Goal: Task Accomplishment & Management: Manage account settings

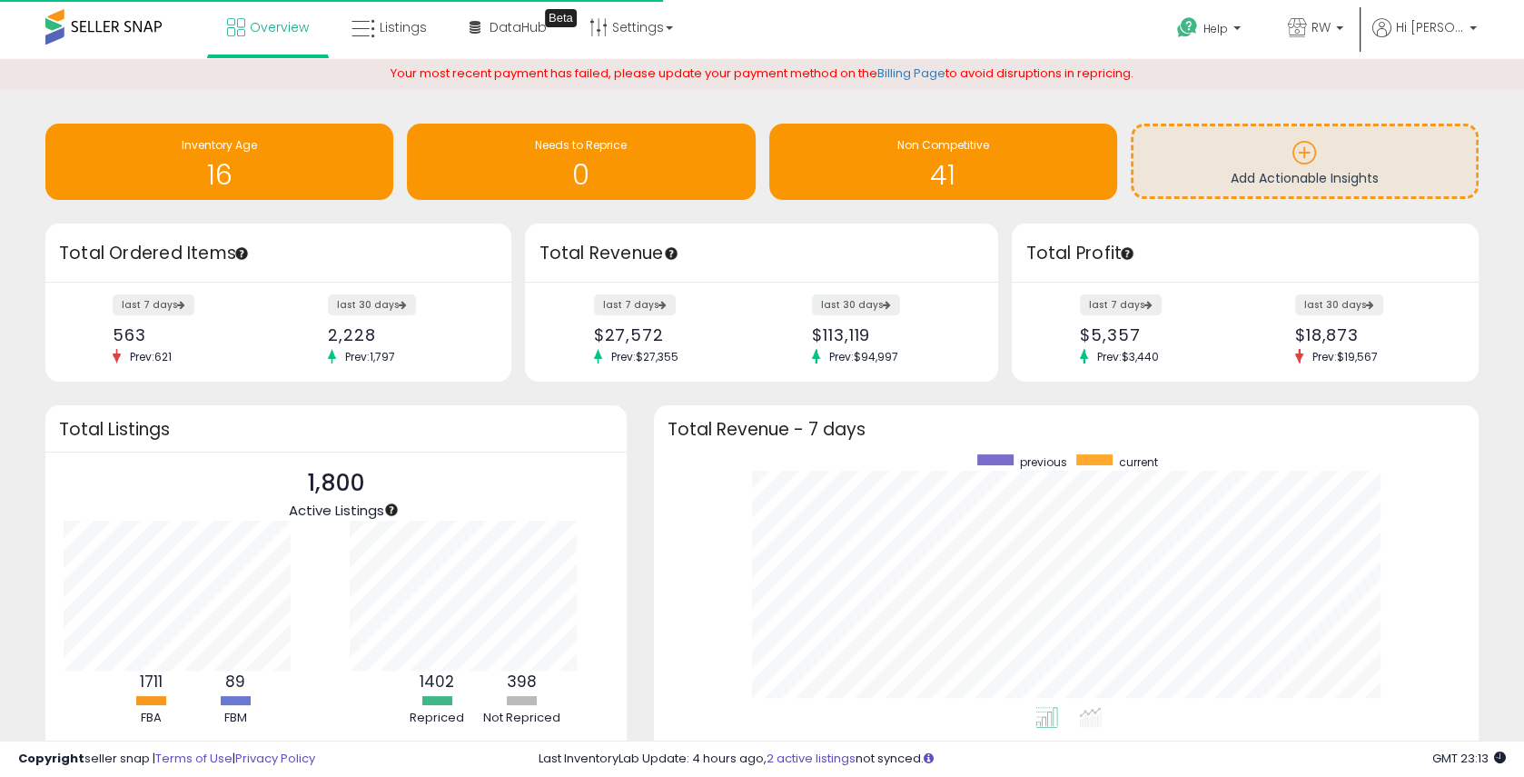
scroll to position [252, 787]
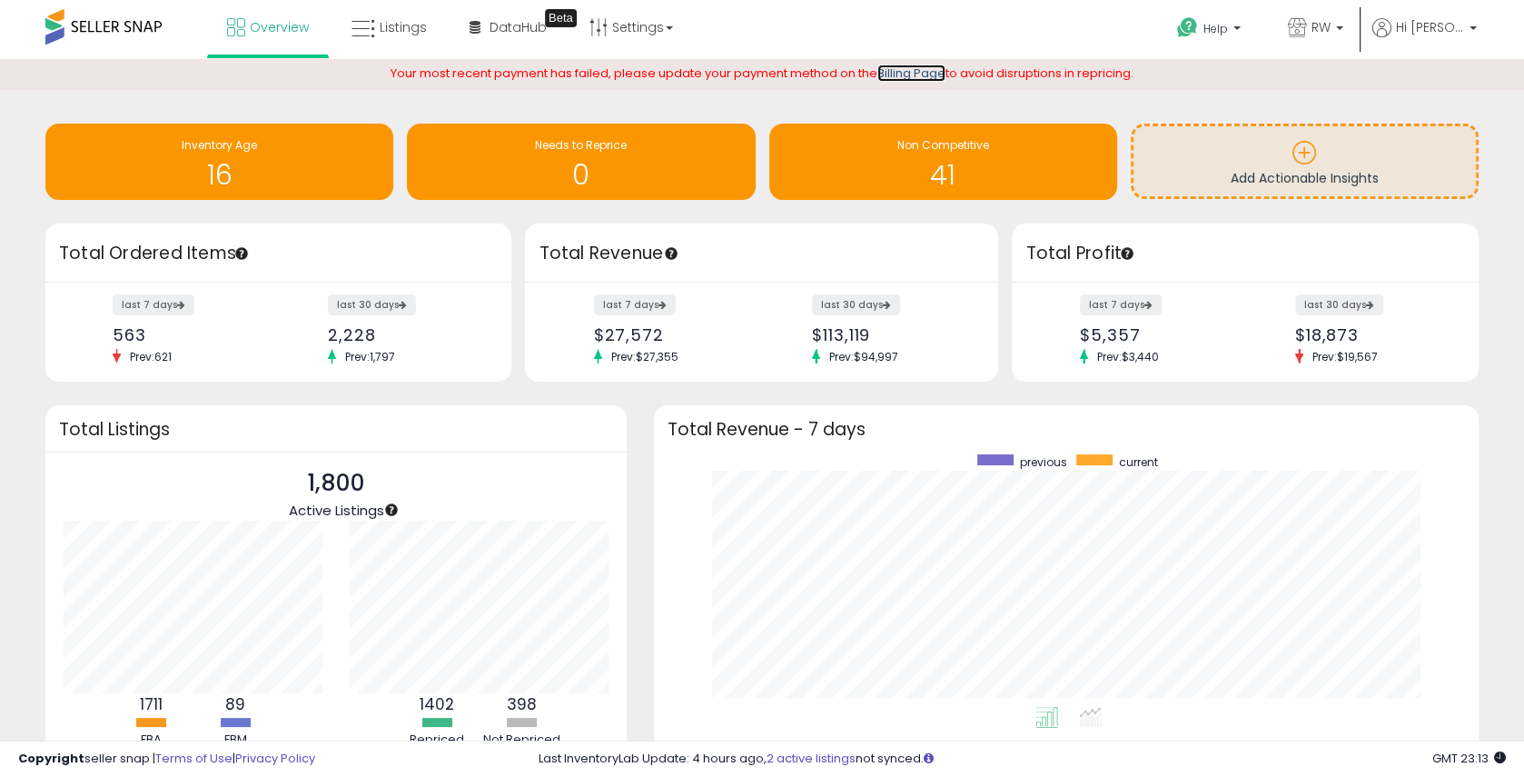
click at [937, 74] on link "Billing Page" at bounding box center [911, 72] width 68 height 17
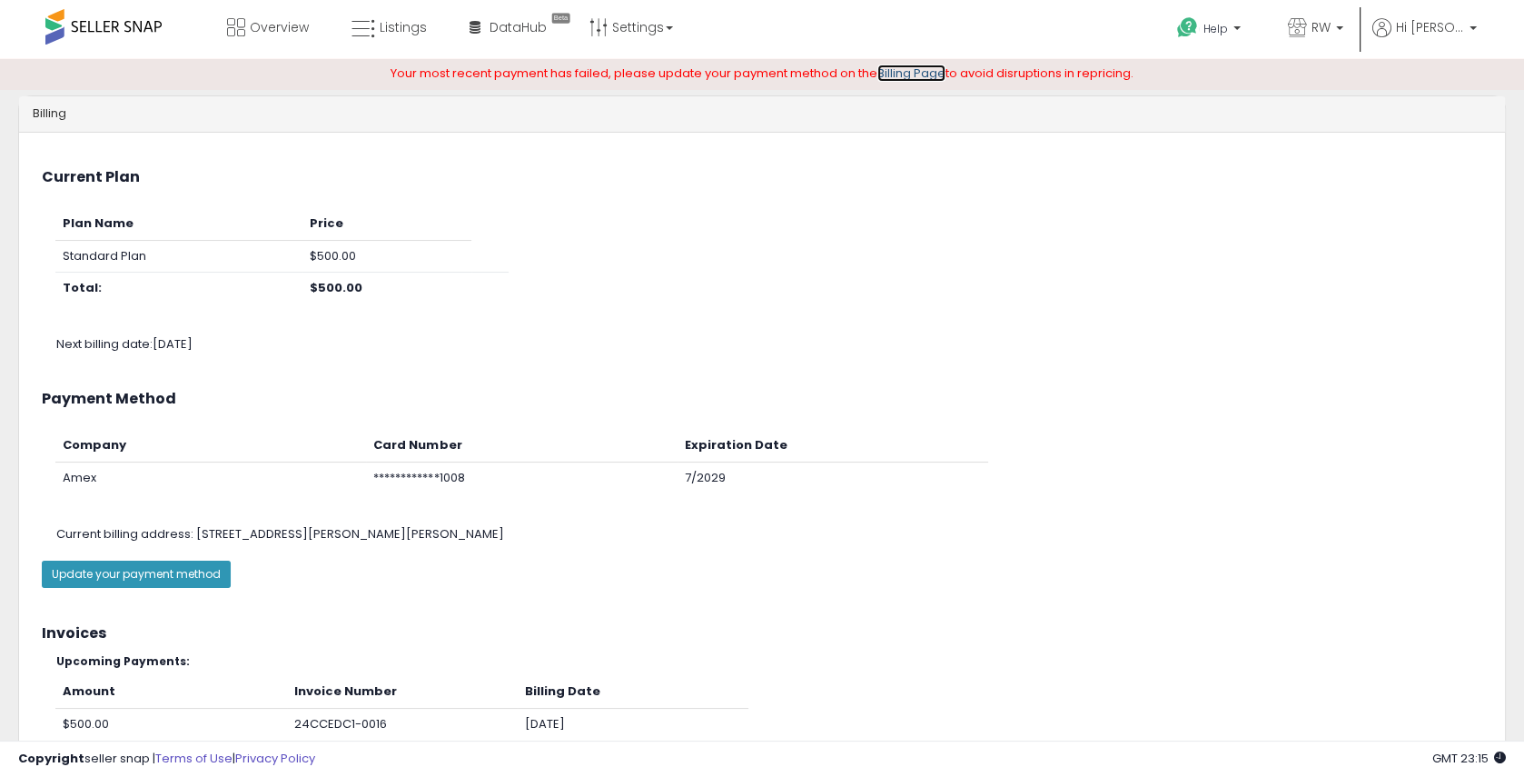
click at [925, 74] on link "Billing Page" at bounding box center [911, 72] width 68 height 17
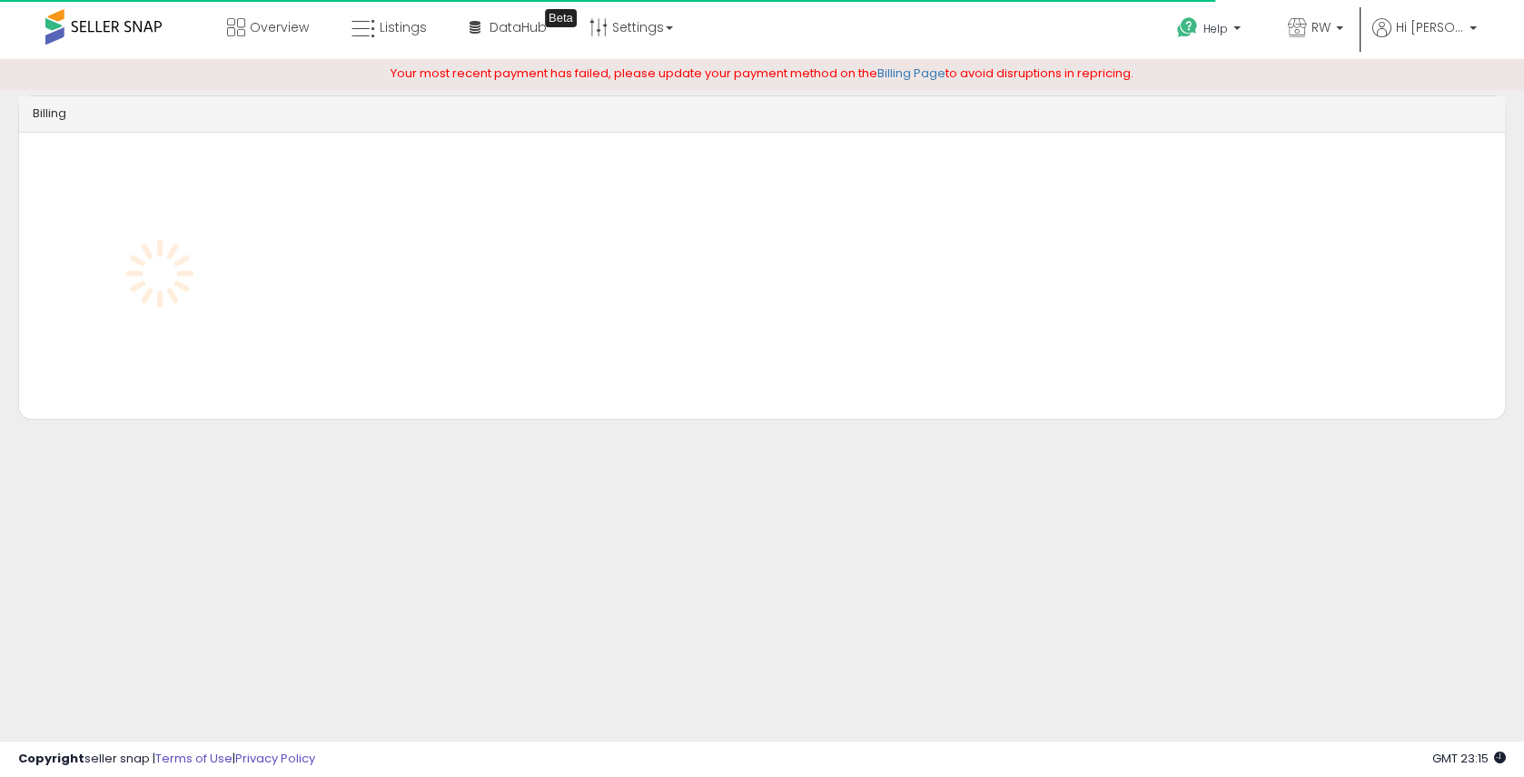
click at [910, 89] on div "Your most recent payment has failed, please update your payment method on the B…" at bounding box center [762, 74] width 1524 height 32
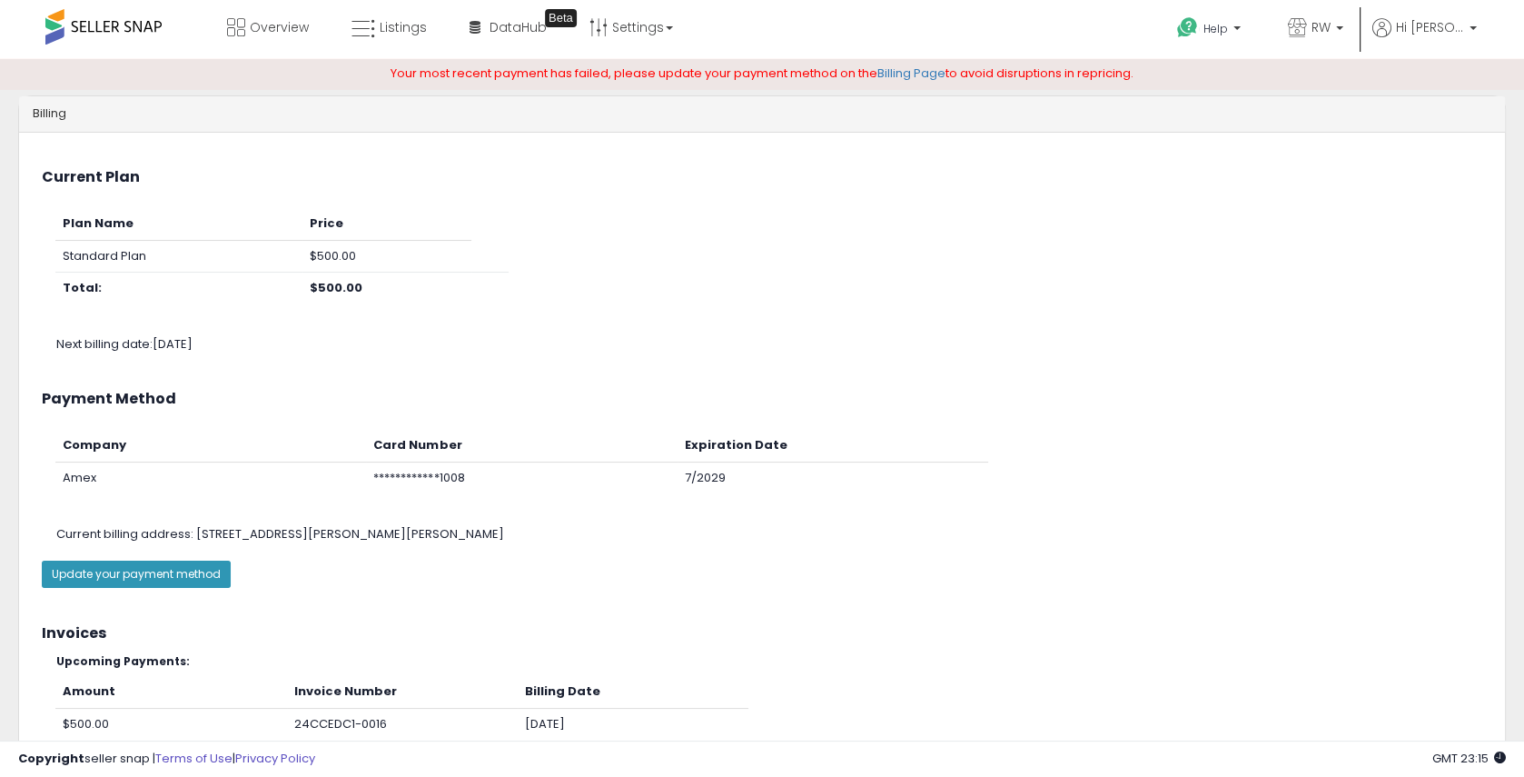
click at [172, 592] on div "Update your payment method" at bounding box center [762, 573] width 1486 height 45
click at [174, 579] on button "Update your payment method" at bounding box center [136, 573] width 189 height 27
